Goal: Use online tool/utility: Utilize a website feature to perform a specific function

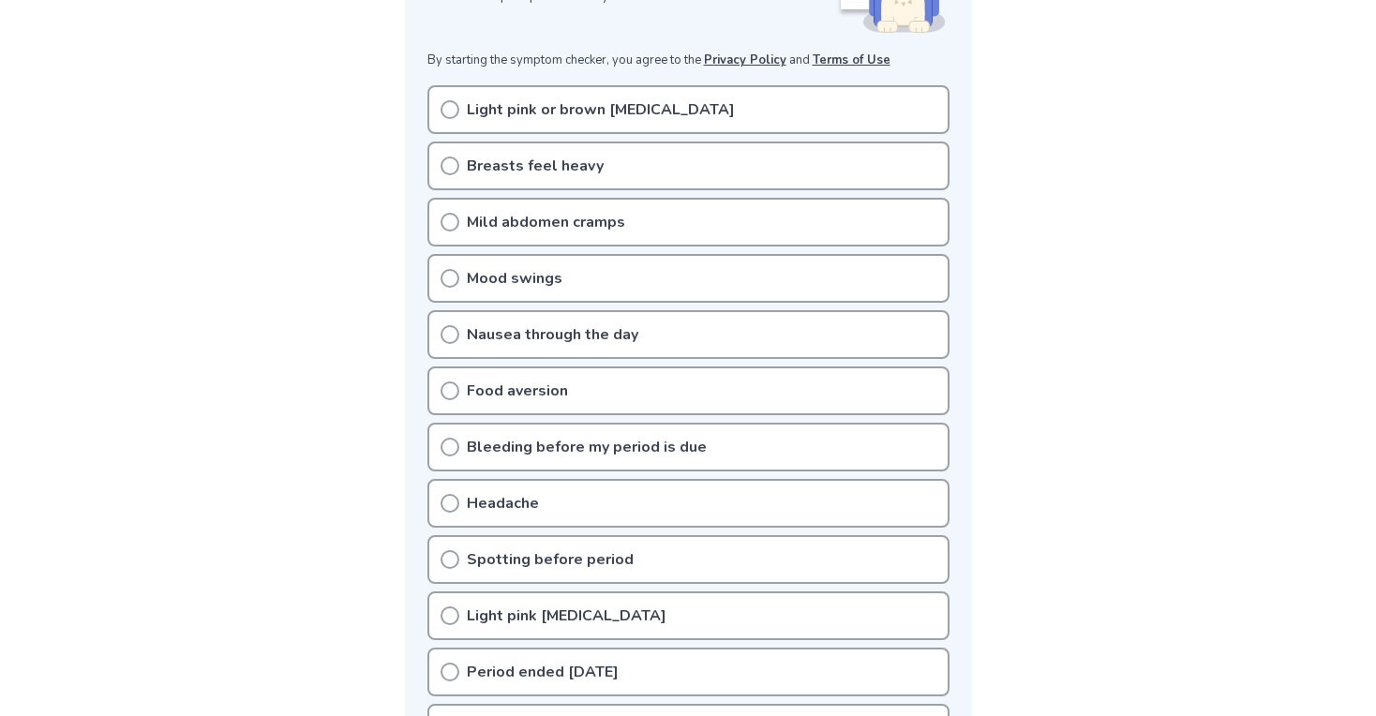
scroll to position [347, 0]
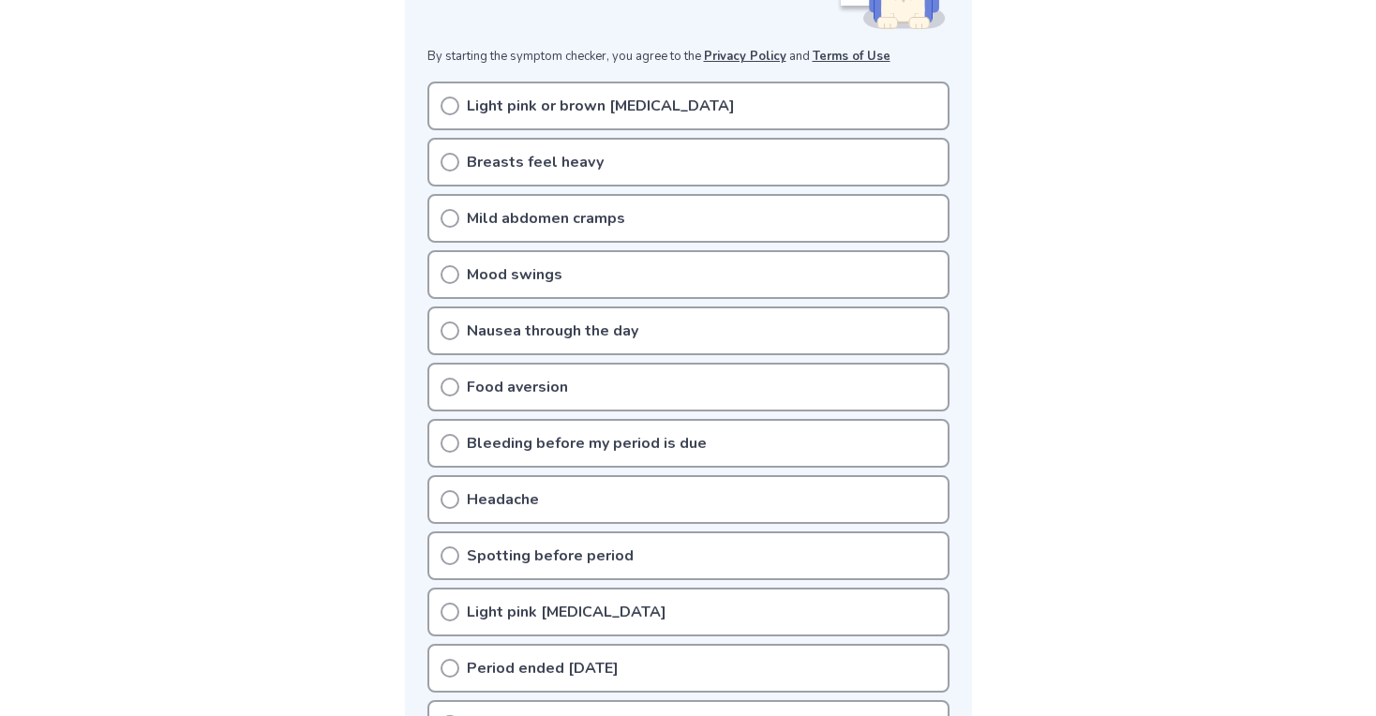
click at [460, 231] on div "Mild abdomen cramps" at bounding box center [688, 218] width 522 height 49
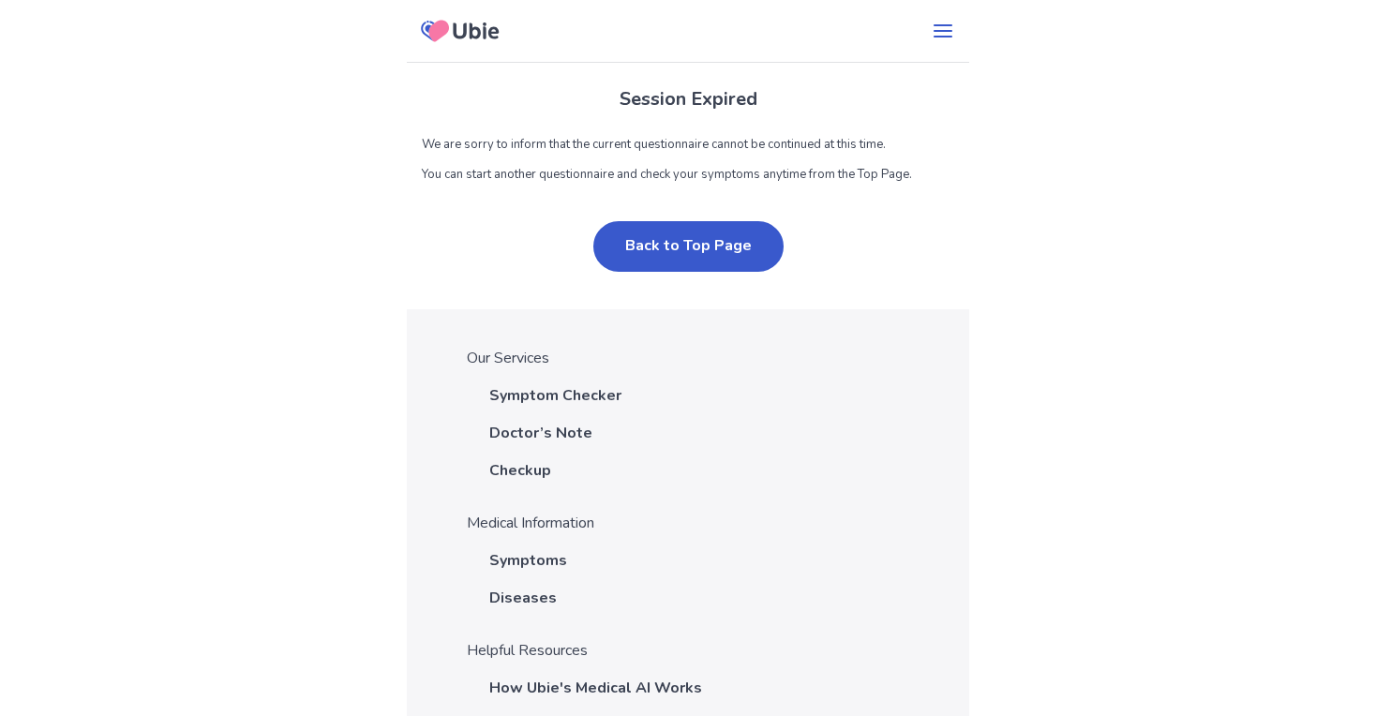
click at [709, 103] on h1 "Session Expired" at bounding box center [688, 99] width 532 height 28
click at [490, 59] on div "Session Expired We are sorry to inform that the current questionnaire cannot be…" at bounding box center [688, 653] width 562 height 1307
click at [490, 49] on icon at bounding box center [460, 30] width 92 height 47
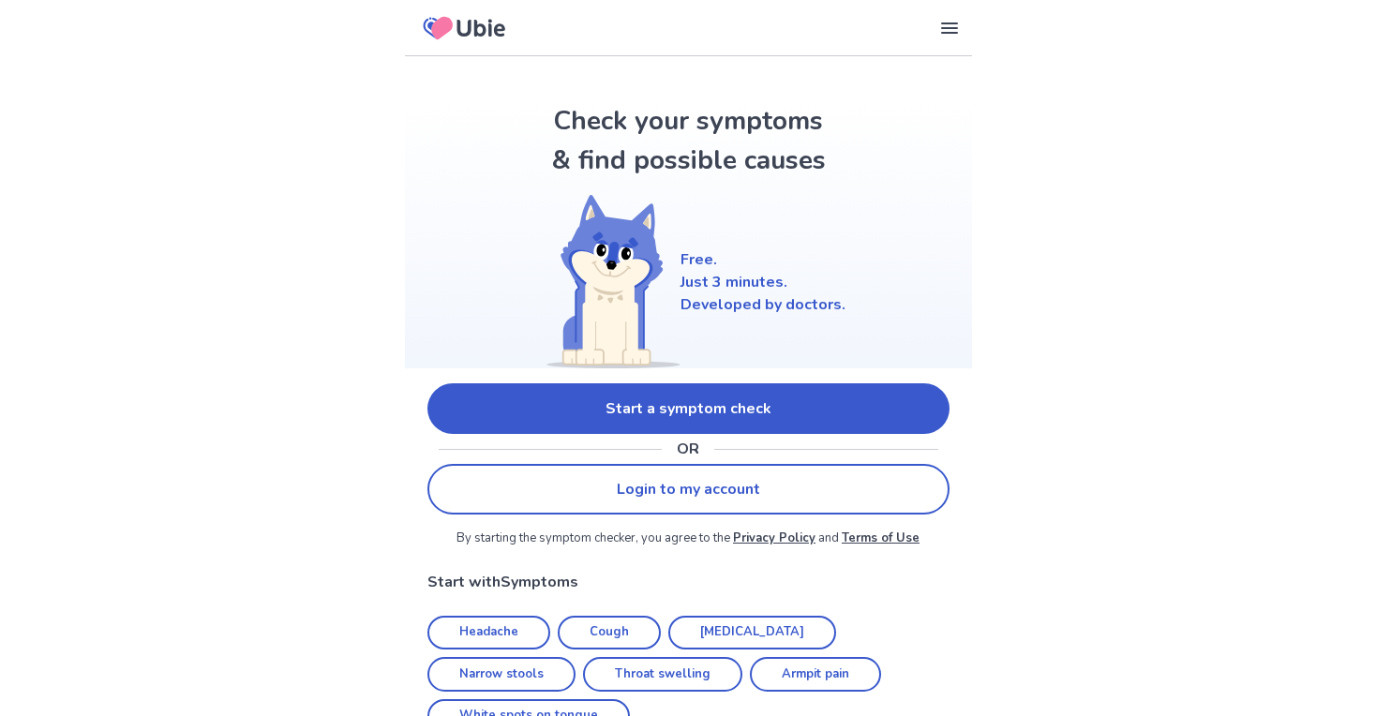
click at [590, 385] on link "Start a symptom check" at bounding box center [688, 408] width 522 height 51
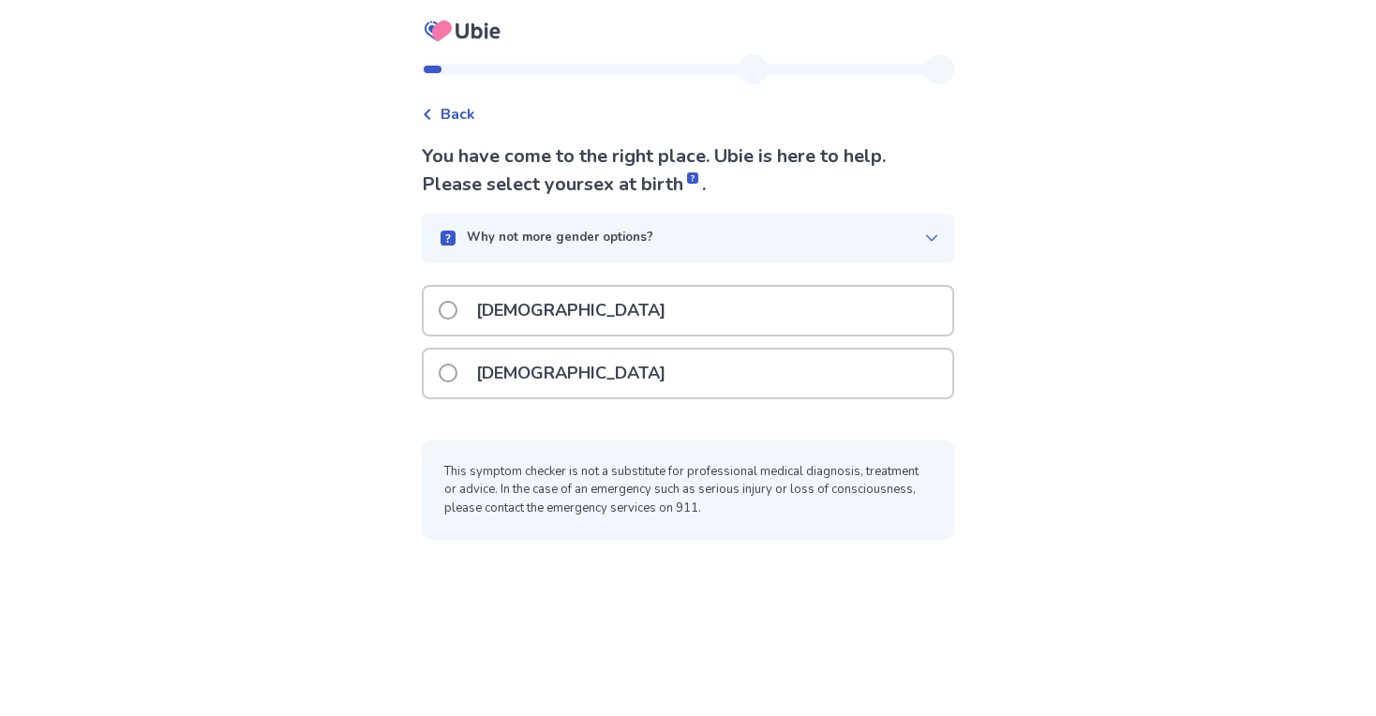
click at [541, 371] on p "[DEMOGRAPHIC_DATA]" at bounding box center [571, 374] width 212 height 48
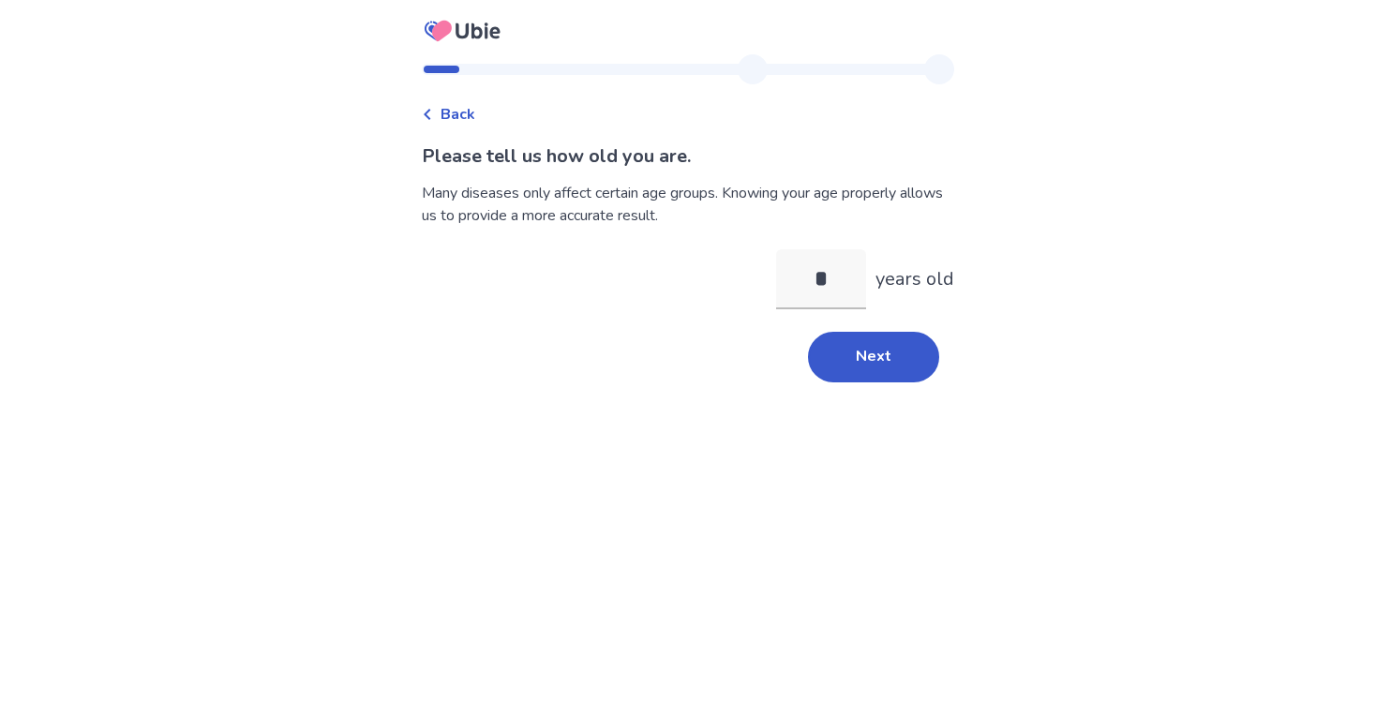
type input "**"
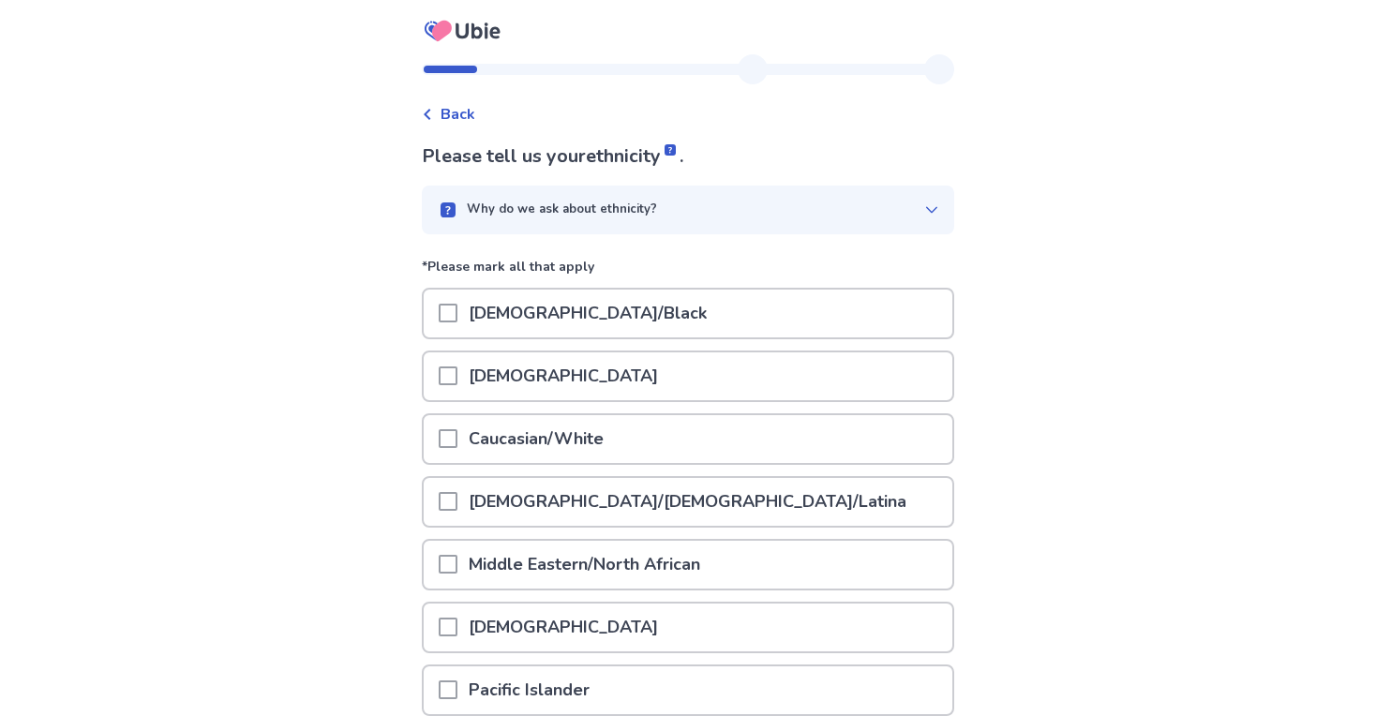
click at [537, 370] on div "[DEMOGRAPHIC_DATA]" at bounding box center [688, 376] width 529 height 48
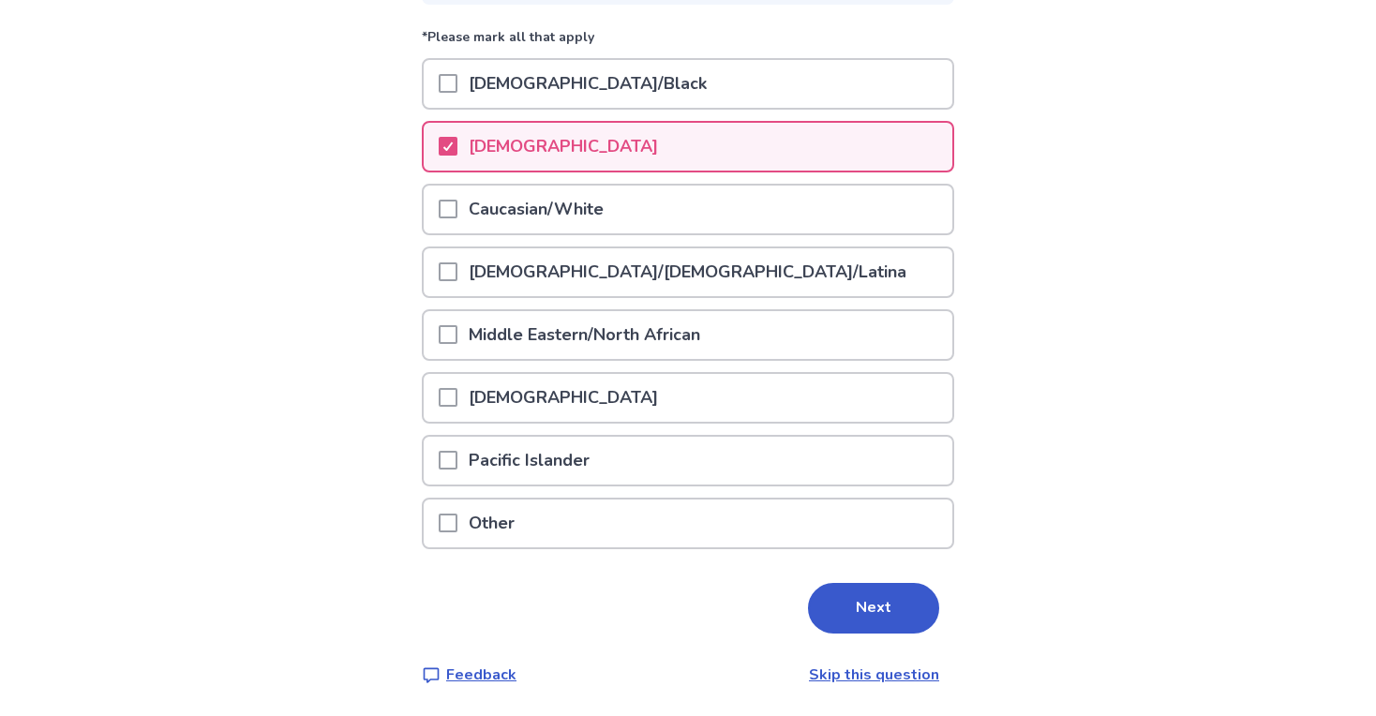
scroll to position [229, 0]
click at [843, 610] on button "Next" at bounding box center [873, 609] width 131 height 51
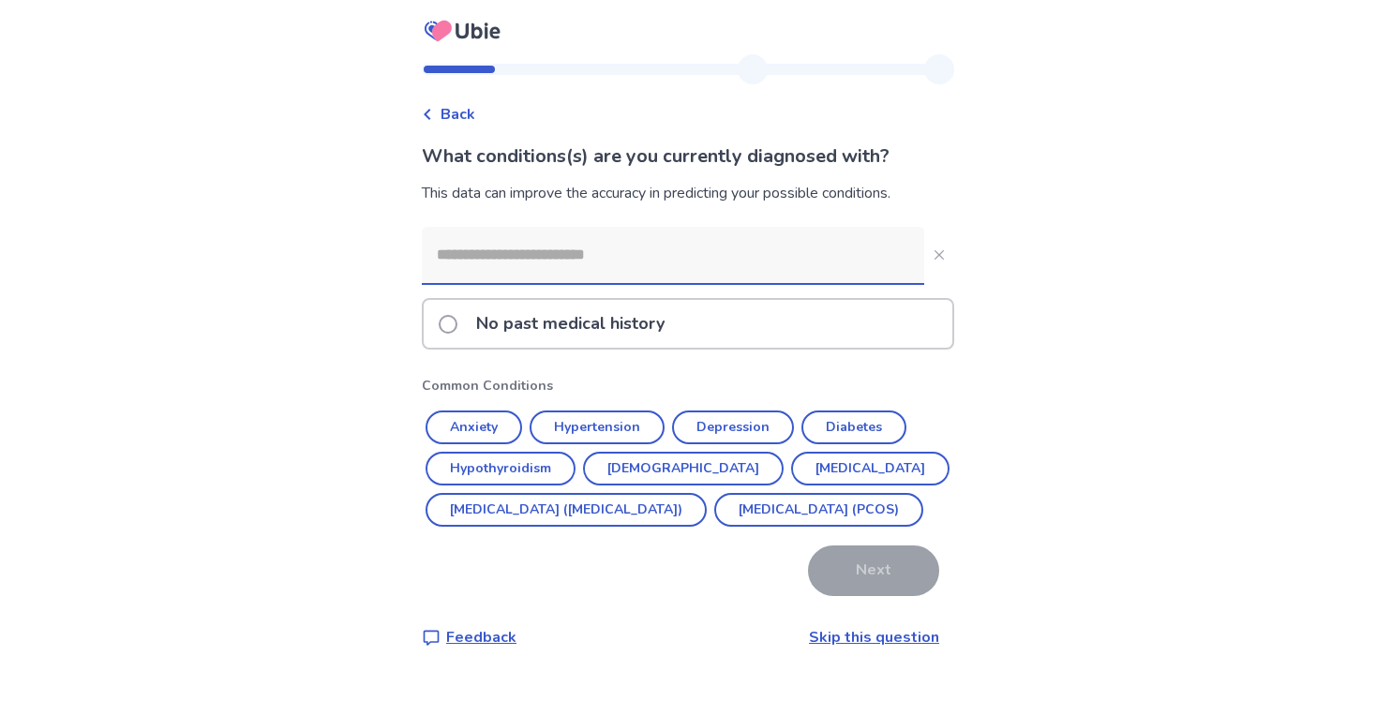
click at [482, 326] on p "No past medical history" at bounding box center [570, 324] width 211 height 48
